Goal: Transaction & Acquisition: Purchase product/service

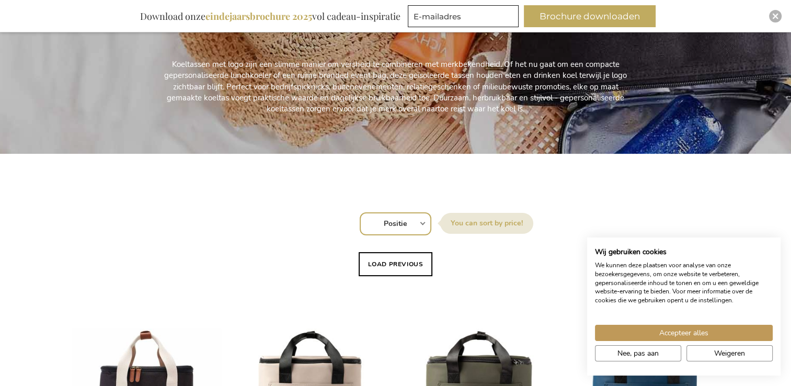
scroll to position [201, 0]
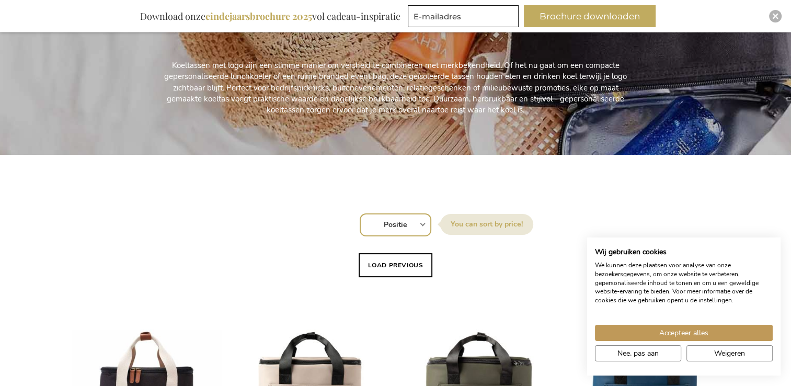
click at [407, 223] on select "Positie Best Sellers Meest bekeken Nieuw Biggest Saving Price: low to high Pric…" at bounding box center [396, 224] width 72 height 23
click at [365, 224] on select "Positie Best Sellers Meest bekeken Nieuw Biggest Saving Price: low to high Pric…" at bounding box center [396, 224] width 72 height 23
click at [382, 259] on button "Load previous" at bounding box center [396, 265] width 74 height 24
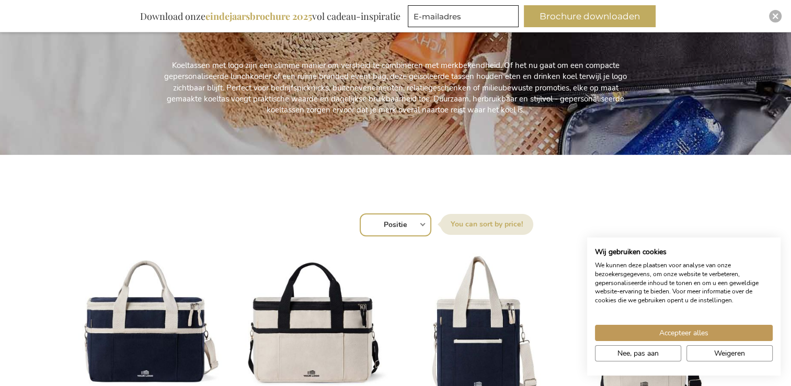
scroll to position [462, 0]
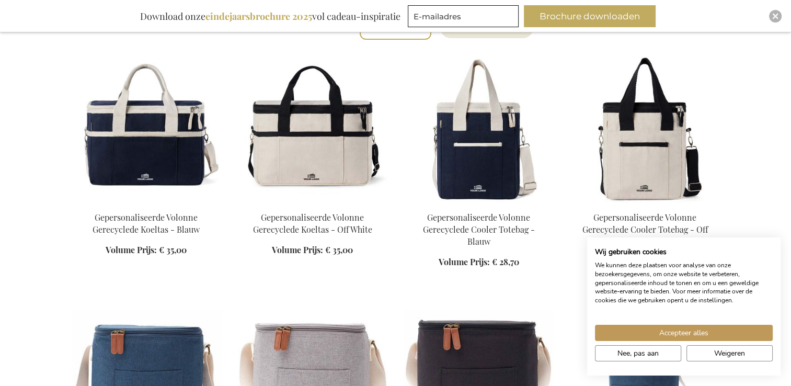
scroll to position [253, 0]
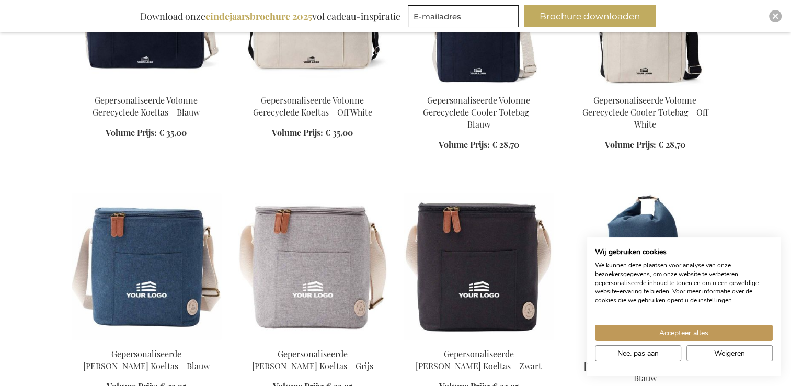
scroll to position [514, 0]
click at [715, 332] on button "Accepteer alles" at bounding box center [684, 333] width 178 height 16
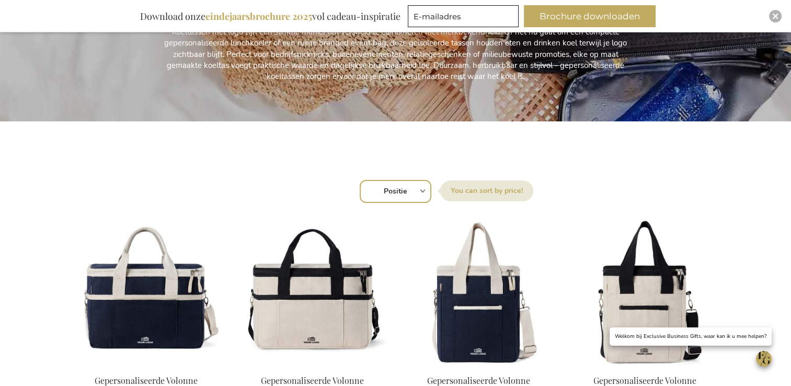
scroll to position [253, 0]
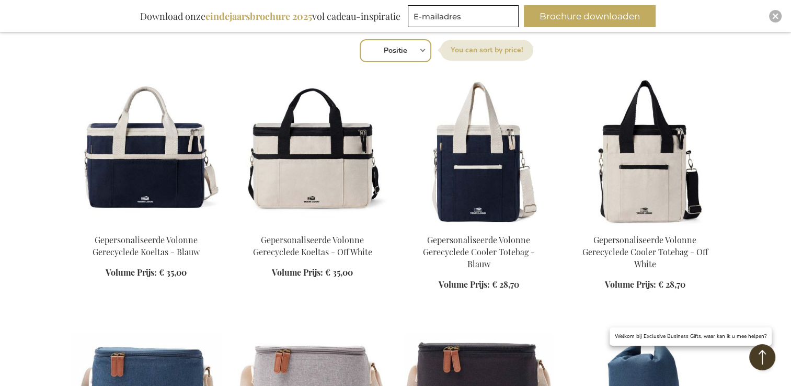
scroll to position [504, 0]
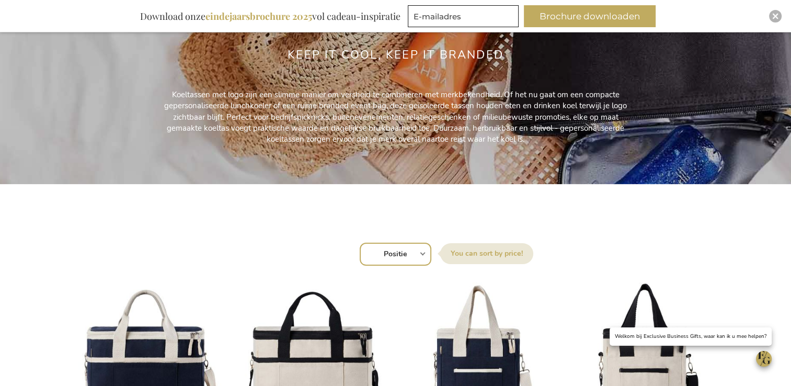
scroll to position [105, 0]
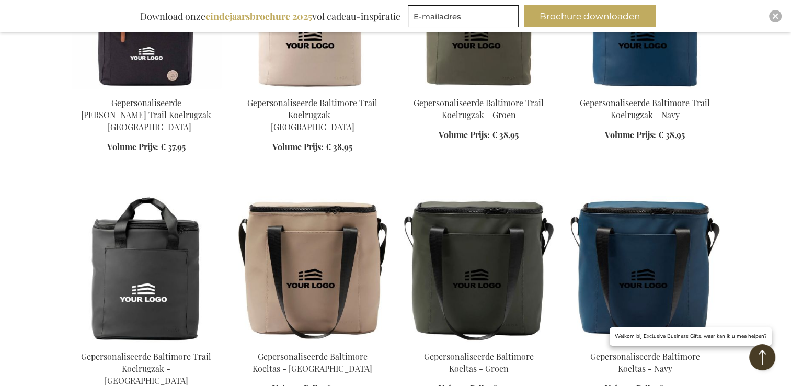
scroll to position [1255, 0]
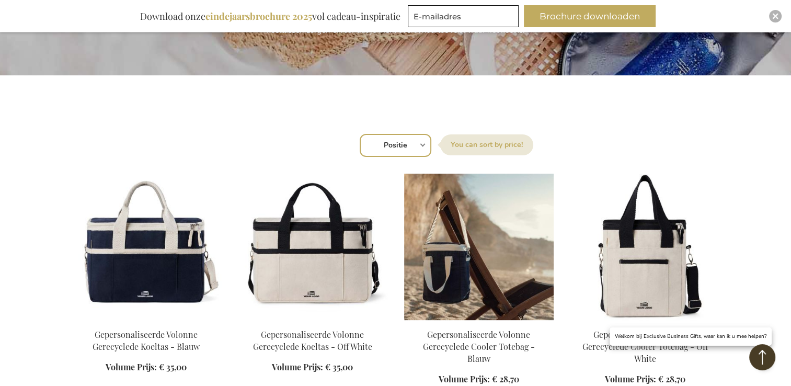
scroll to position [209, 0]
